Goal: Task Accomplishment & Management: Manage account settings

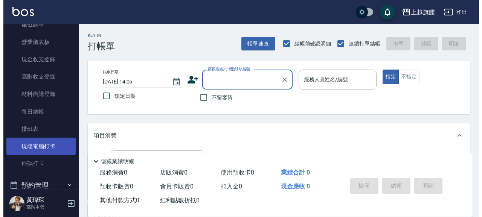
scroll to position [129, 0]
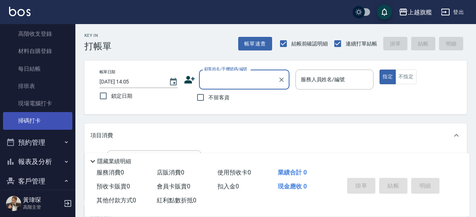
click at [42, 123] on link "掃碼打卡" at bounding box center [37, 120] width 69 height 17
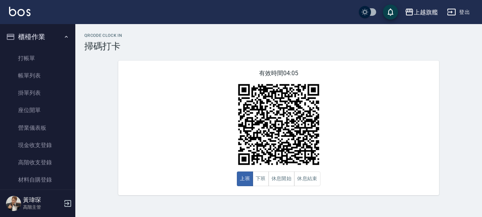
click at [10, 39] on icon "button" at bounding box center [10, 36] width 9 height 9
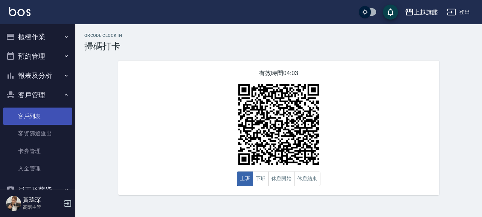
click at [35, 113] on link "客戶列表" at bounding box center [37, 116] width 69 height 17
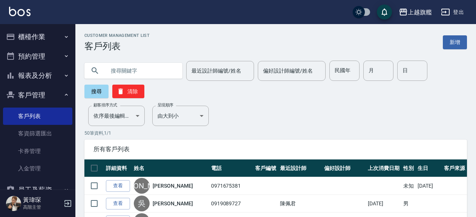
click at [154, 69] on input "text" at bounding box center [140, 71] width 71 height 20
type input "0960520338"
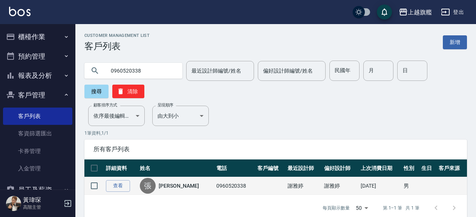
click at [165, 186] on link "[PERSON_NAME]" at bounding box center [179, 186] width 40 height 8
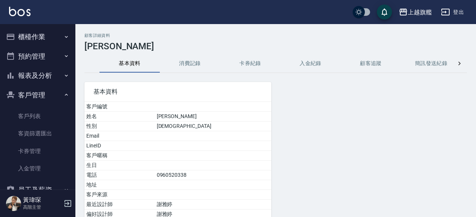
click at [310, 61] on button "入金紀錄" at bounding box center [310, 64] width 60 height 18
